Goal: Information Seeking & Learning: Learn about a topic

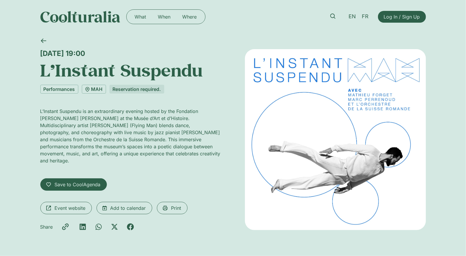
drag, startPoint x: 307, startPoint y: 147, endPoint x: 356, endPoint y: 147, distance: 49.2
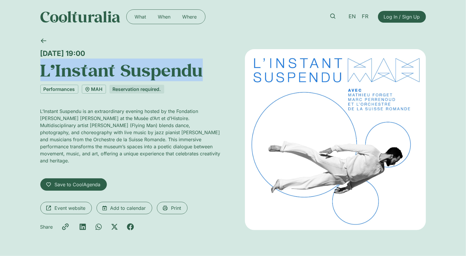
drag, startPoint x: 208, startPoint y: 73, endPoint x: 35, endPoint y: 77, distance: 173.2
click at [35, 77] on div "Wednesday 15 October, 19:00 L’Instant Suspendu Performances MAH Reservation req…" at bounding box center [233, 145] width 466 height 223
copy h1 "L’Instant Suspendu"
drag, startPoint x: 155, startPoint y: 56, endPoint x: 21, endPoint y: 46, distance: 134.9
click at [21, 46] on div "Wednesday 15 October, 19:00 L’Instant Suspendu Performances MAH Reservation req…" at bounding box center [233, 145] width 466 height 223
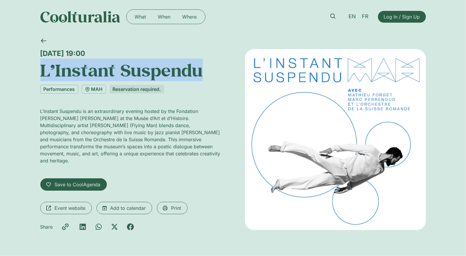
copy div "Wednesday 15 October, 19:00"
click at [43, 44] on link at bounding box center [43, 41] width 14 height 14
click at [29, 59] on div "Wednesday 15 October, 19:00 L’Instant Suspendu Performances MAH Reservation req…" at bounding box center [233, 145] width 466 height 223
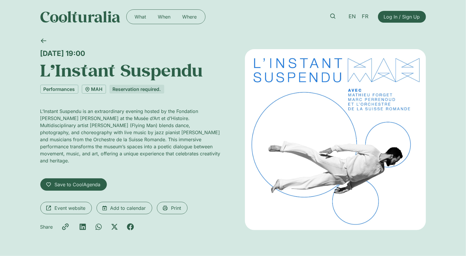
drag, startPoint x: 39, startPoint y: 52, endPoint x: 190, endPoint y: 155, distance: 183.0
click at [190, 155] on div "Wednesday 15 October, 19:00 L’Instant Suspendu Performances MAH Reservation req…" at bounding box center [233, 145] width 466 height 223
copy div "Wednesday 15 October, 19:00 L’Instant Suspendu Performances MAH Reservation req…"
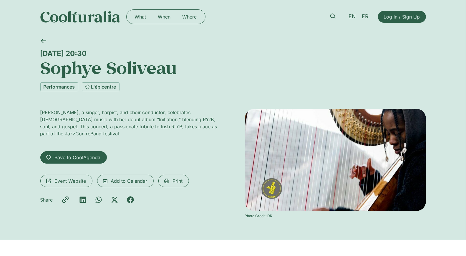
drag, startPoint x: 307, startPoint y: 169, endPoint x: 320, endPoint y: 3, distance: 166.9
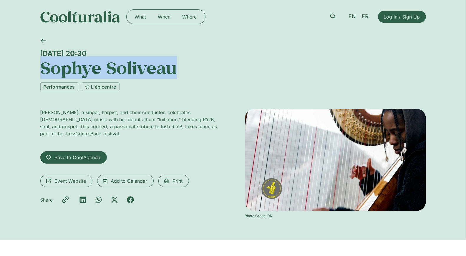
drag, startPoint x: 177, startPoint y: 73, endPoint x: 42, endPoint y: 67, distance: 134.7
click at [42, 67] on h1 "Sophye Soliveau" at bounding box center [233, 68] width 386 height 20
copy h1 "Sophye Soliveau"
drag, startPoint x: 146, startPoint y: 54, endPoint x: 40, endPoint y: 54, distance: 106.0
click at [40, 54] on div "Thursday 16 October, 20:30" at bounding box center [233, 53] width 386 height 9
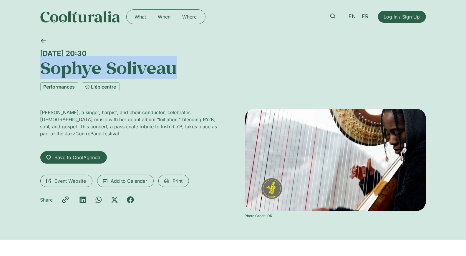
copy div "Thursday 16 October, 20:30"
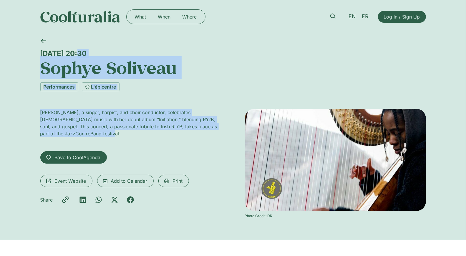
drag, startPoint x: 99, startPoint y: 130, endPoint x: 37, endPoint y: 55, distance: 97.3
click at [37, 55] on div "Thursday 16 October, 20:30 Sophye Soliveau Performances L'épicentre Sophye Soli…" at bounding box center [233, 137] width 466 height 206
copy div "Thursday 16 October, 20:30 Sophye Soliveau Performances L'épicentre Sophye Soli…"
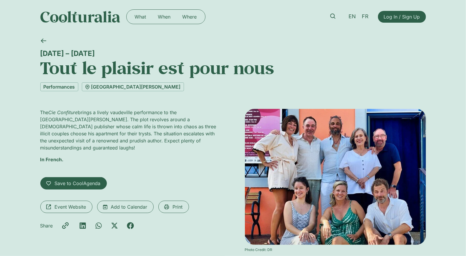
drag, startPoint x: 321, startPoint y: 175, endPoint x: 318, endPoint y: 12, distance: 162.8
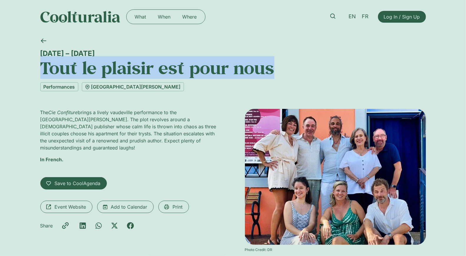
drag, startPoint x: 284, startPoint y: 70, endPoint x: 32, endPoint y: 65, distance: 251.8
click at [32, 65] on div "14 – 18 October Tout le plaisir est pour nous Performances Théâtre de la Madele…" at bounding box center [233, 154] width 466 height 240
copy h1 "Tout le plaisir est pour nous"
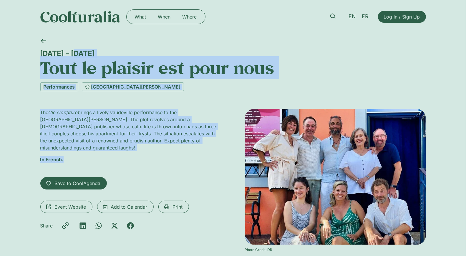
drag, startPoint x: 38, startPoint y: 54, endPoint x: 88, endPoint y: 160, distance: 117.0
click at [88, 160] on div "14 – 18 October Tout le plaisir est pour nous Performances Théâtre de la Madele…" at bounding box center [233, 154] width 466 height 240
copy div "14 – 18 October Tout le plaisir est pour nous Performances Théâtre de la Madele…"
click at [80, 78] on h1 "Tout le plaisir est pour nous" at bounding box center [233, 68] width 386 height 20
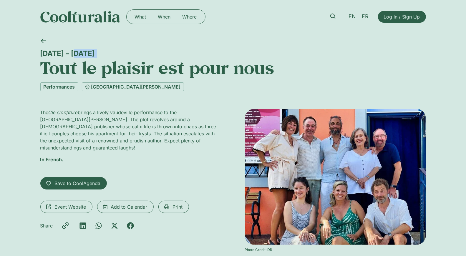
drag, startPoint x: 42, startPoint y: 49, endPoint x: 42, endPoint y: 62, distance: 13.0
click at [42, 62] on div "14 – 18 October Tout le plaisir est pour nous" at bounding box center [233, 56] width 386 height 44
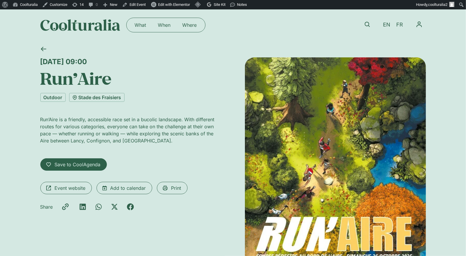
scroll to position [1, 0]
